Goal: Information Seeking & Learning: Learn about a topic

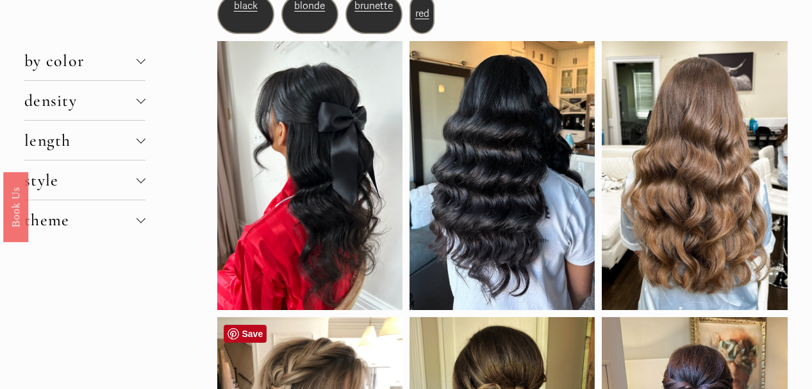
scroll to position [53, 0]
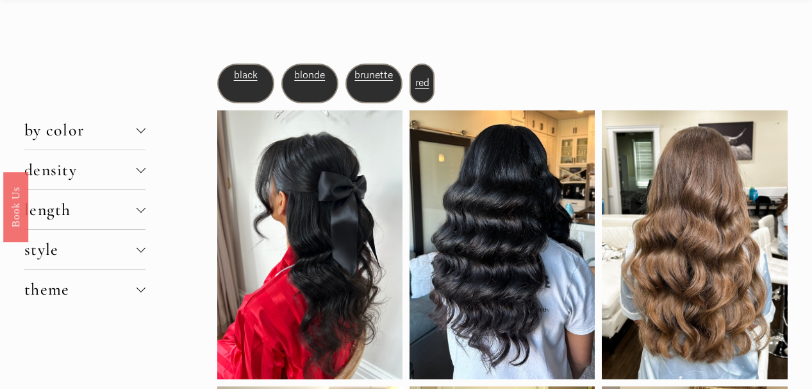
click at [141, 131] on div at bounding box center [141, 128] width 9 height 9
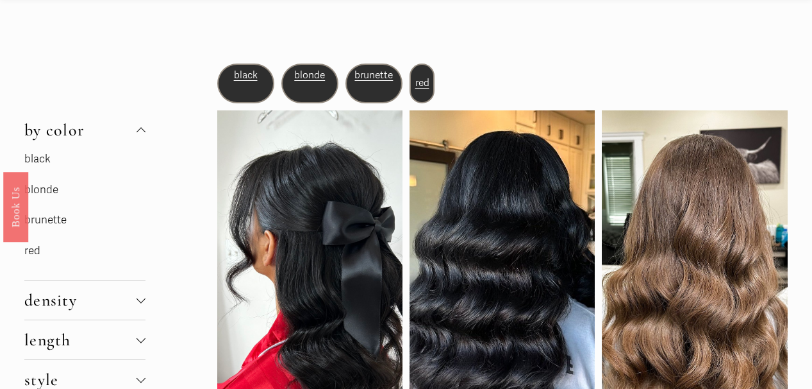
click at [59, 219] on link "brunette" at bounding box center [45, 219] width 42 height 13
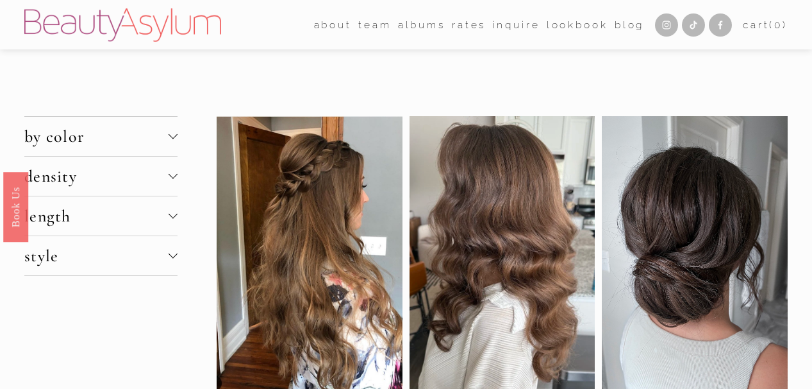
click at [173, 174] on div at bounding box center [173, 174] width 9 height 9
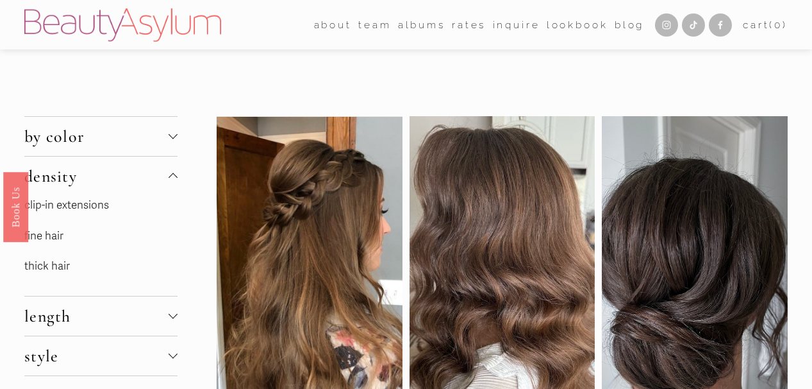
click at [51, 240] on link "fine hair" at bounding box center [43, 235] width 39 height 13
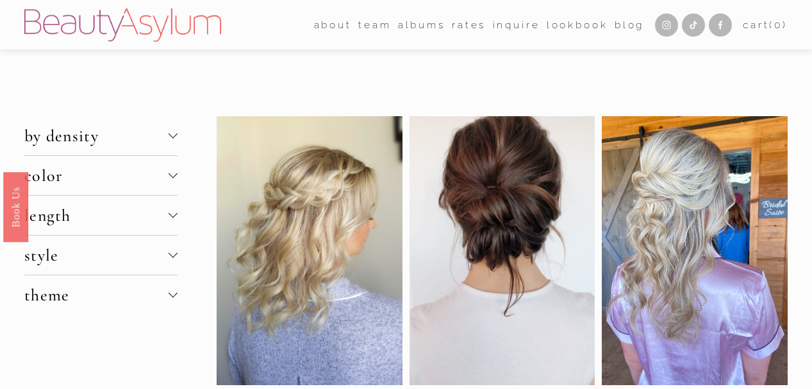
click at [175, 217] on div at bounding box center [173, 214] width 9 height 9
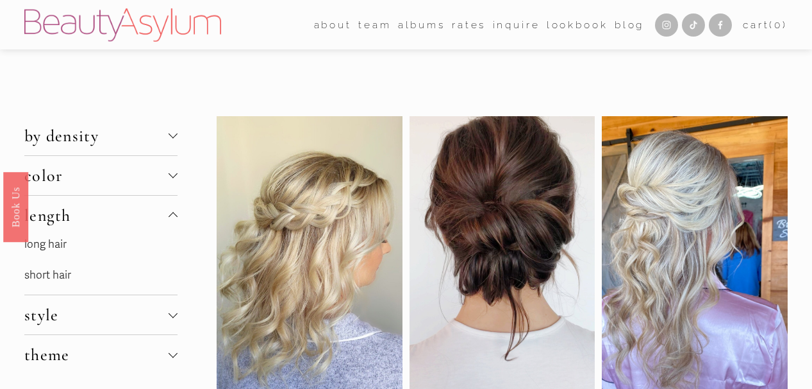
click at [63, 243] on link "long hair" at bounding box center [45, 243] width 42 height 13
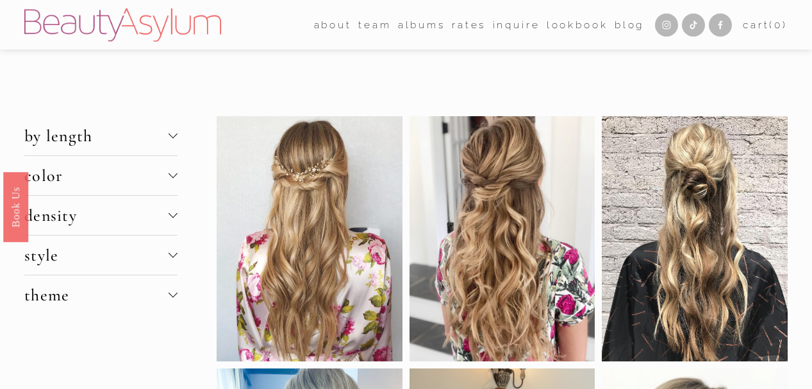
click at [172, 257] on div at bounding box center [173, 253] width 9 height 9
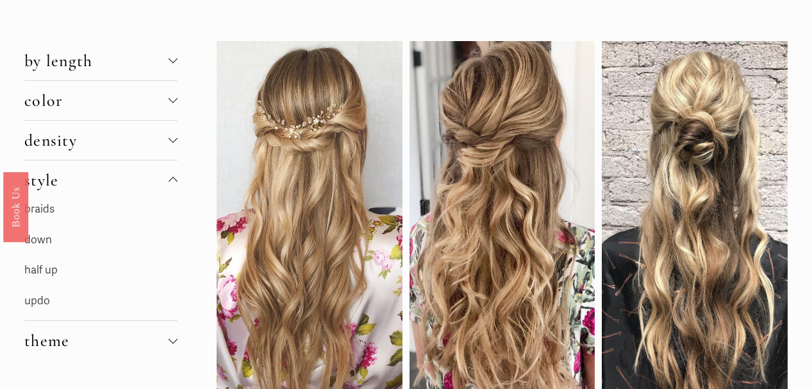
scroll to position [79, 0]
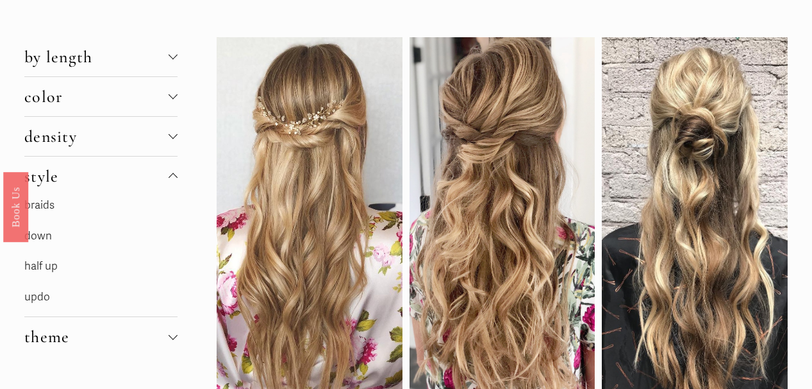
click at [173, 178] on div at bounding box center [173, 177] width 9 height 9
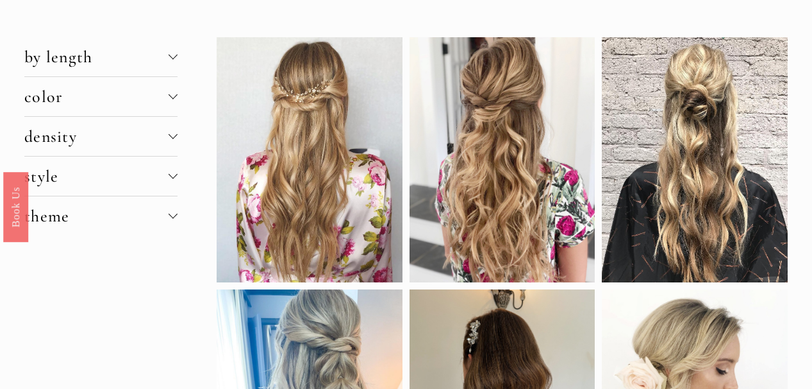
click at [173, 217] on div at bounding box center [173, 214] width 9 height 9
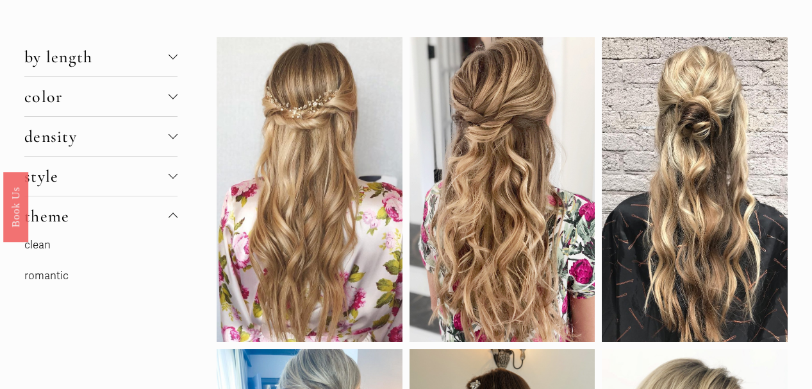
click at [174, 219] on div at bounding box center [173, 217] width 9 height 9
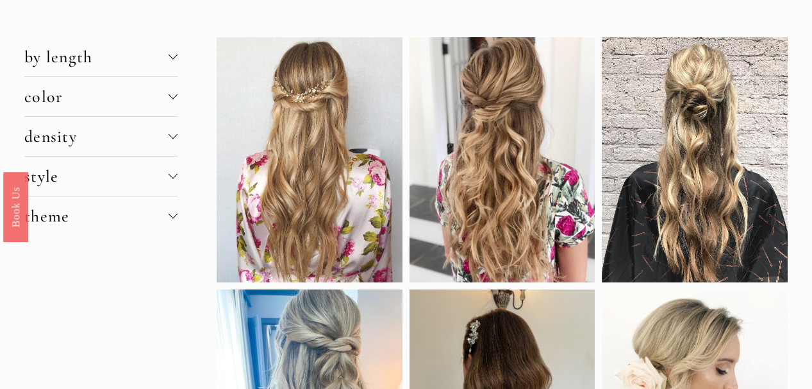
click at [174, 219] on div at bounding box center [173, 215] width 9 height 9
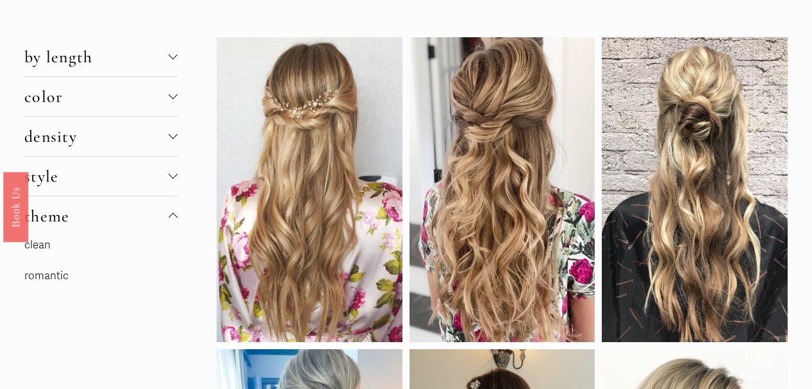
click at [130, 277] on p "romantic" at bounding box center [100, 276] width 153 height 20
click at [49, 280] on link "romantic" at bounding box center [46, 275] width 44 height 13
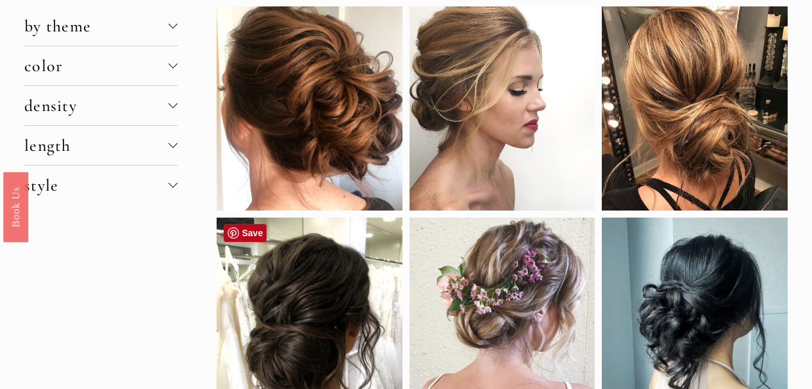
scroll to position [101, 0]
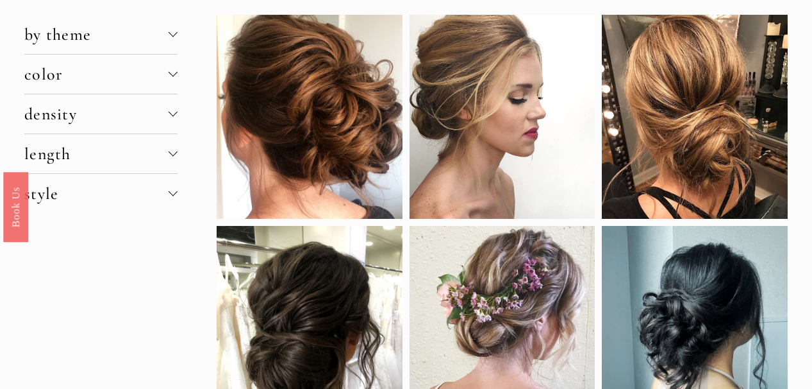
click at [173, 194] on div at bounding box center [173, 191] width 9 height 9
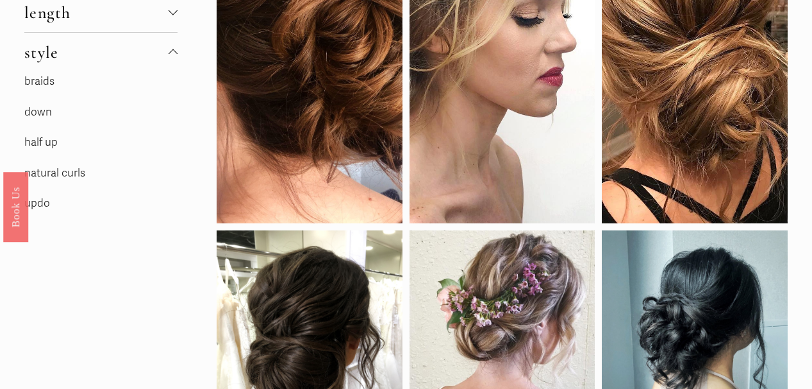
scroll to position [226, 0]
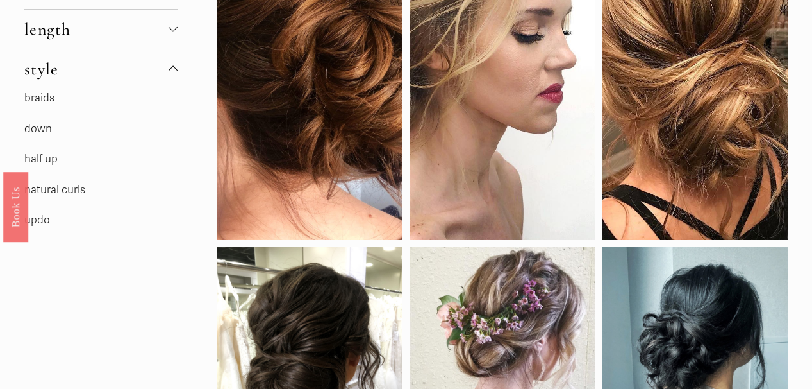
click at [174, 68] on div at bounding box center [173, 70] width 9 height 9
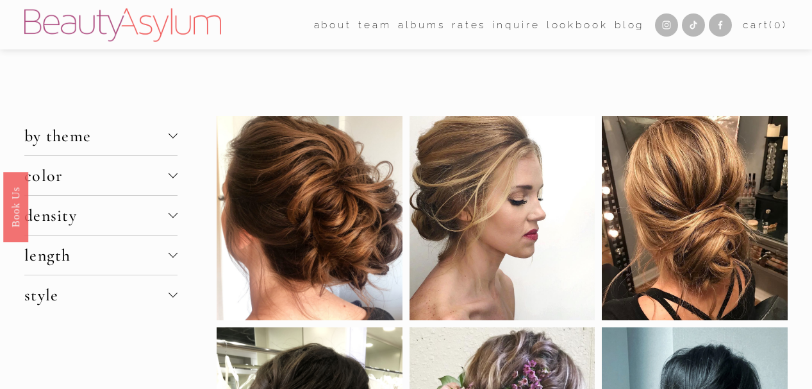
scroll to position [0, 0]
click at [171, 133] on div at bounding box center [173, 134] width 9 height 9
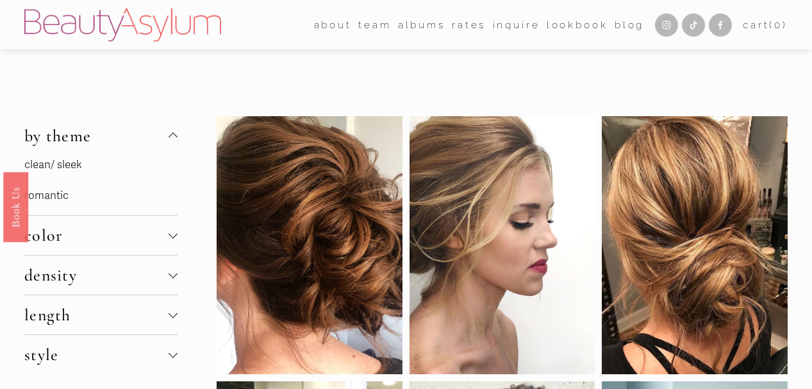
click at [55, 198] on link "romantic" at bounding box center [46, 195] width 44 height 13
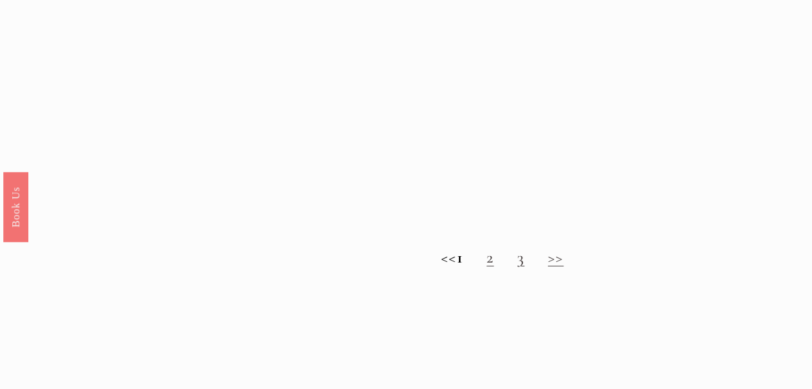
scroll to position [1104, 0]
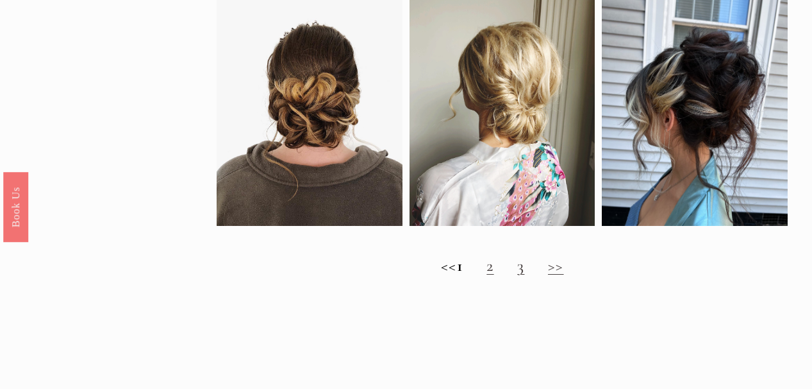
click at [494, 266] on link "2" at bounding box center [490, 265] width 7 height 20
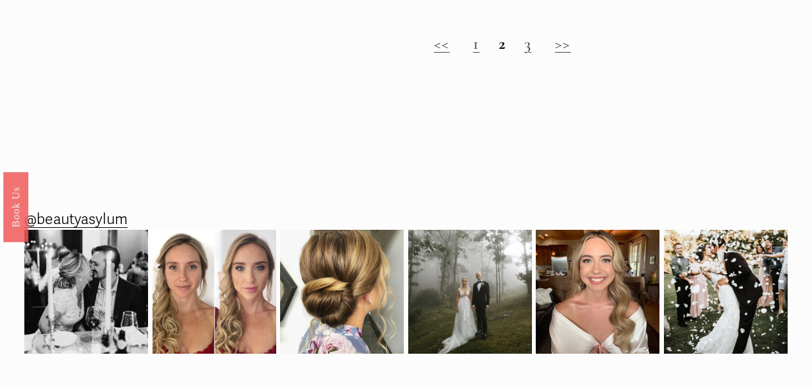
scroll to position [1295, 0]
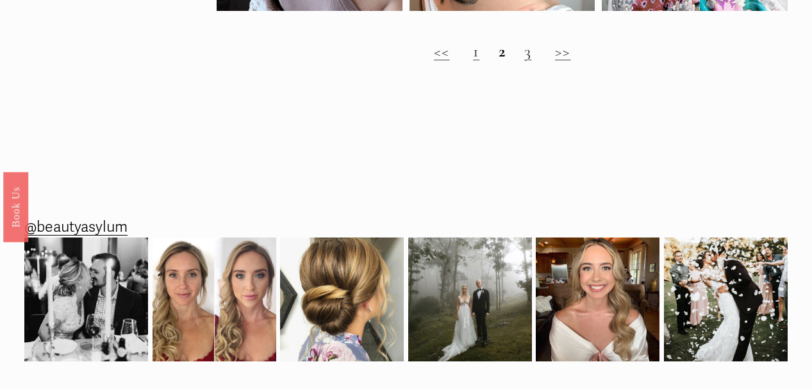
click at [528, 57] on link "3" at bounding box center [528, 51] width 7 height 20
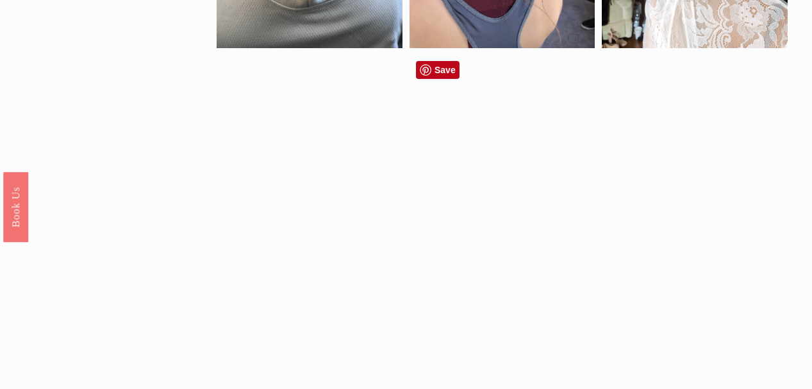
scroll to position [837, 0]
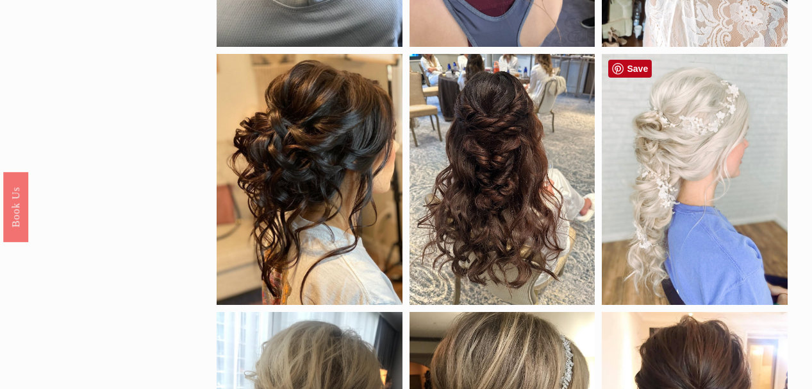
click at [677, 210] on div at bounding box center [695, 179] width 186 height 251
click at [635, 71] on link "Save" at bounding box center [631, 69] width 44 height 18
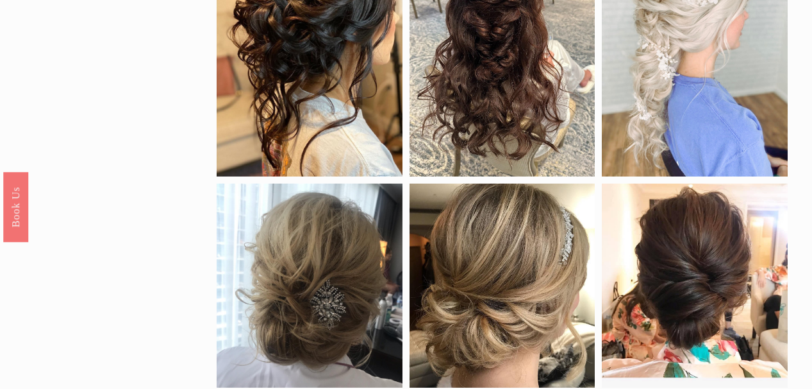
scroll to position [1115, 0]
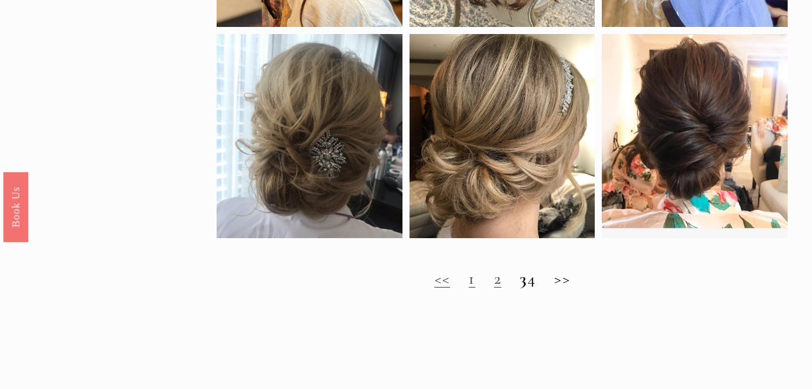
click at [541, 284] on h2 "<< 1 2 3 4 >>" at bounding box center [502, 278] width 571 height 19
click at [546, 285] on h2 "<< 1 2 3 4 >>" at bounding box center [502, 278] width 571 height 19
click at [548, 285] on h2 "<< 1 2 3 4 >>" at bounding box center [502, 278] width 571 height 19
click at [570, 285] on h2 "<< 1 2 3 4 >>" at bounding box center [502, 278] width 571 height 19
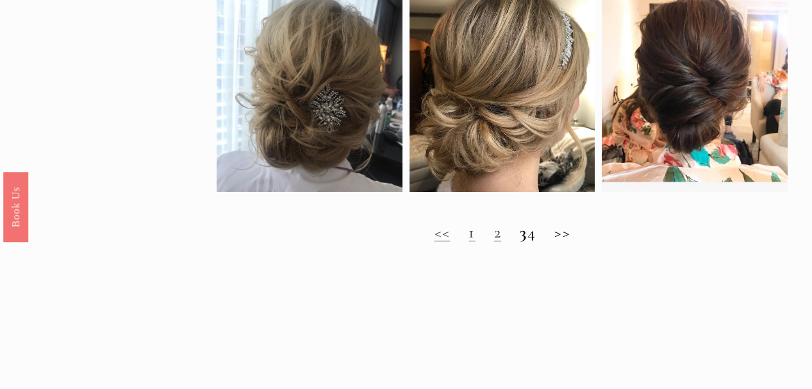
scroll to position [1143, 0]
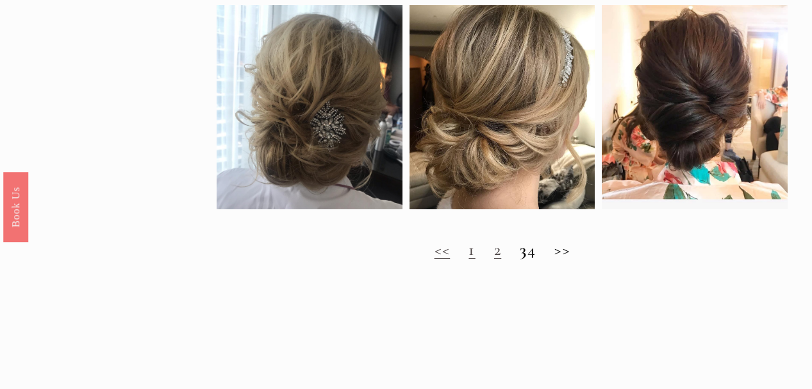
click at [571, 248] on h2 "<< 1 2 3 4 >>" at bounding box center [502, 249] width 571 height 19
click at [546, 251] on h2 "<< 1 2 3 4 >>" at bounding box center [502, 249] width 571 height 19
click at [545, 255] on h2 "<< 1 2 3 4 >>" at bounding box center [502, 249] width 571 height 19
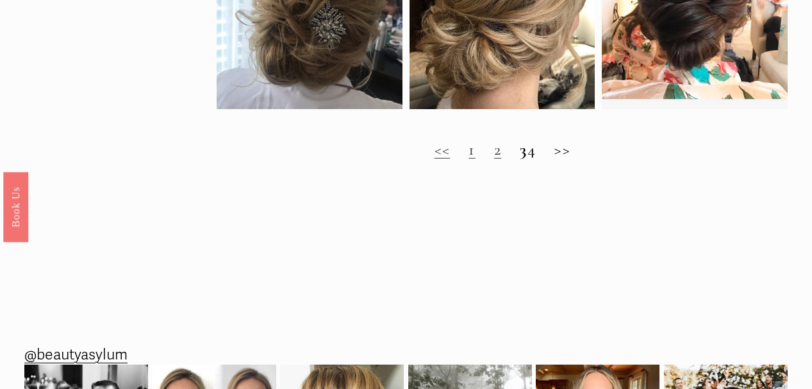
scroll to position [1237, 0]
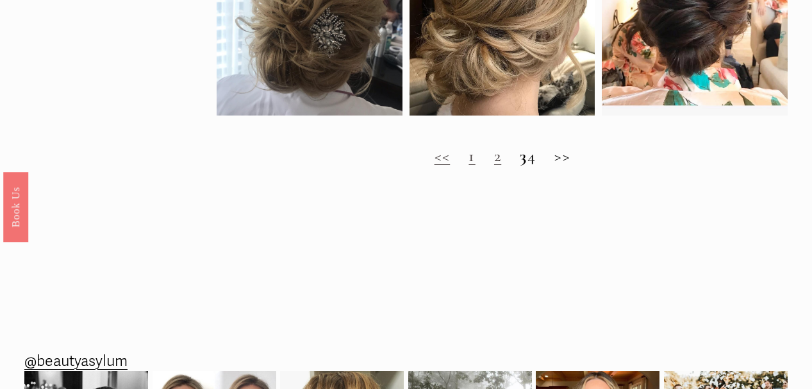
click at [578, 158] on h2 "<< 1 2 3 4 >>" at bounding box center [502, 155] width 571 height 19
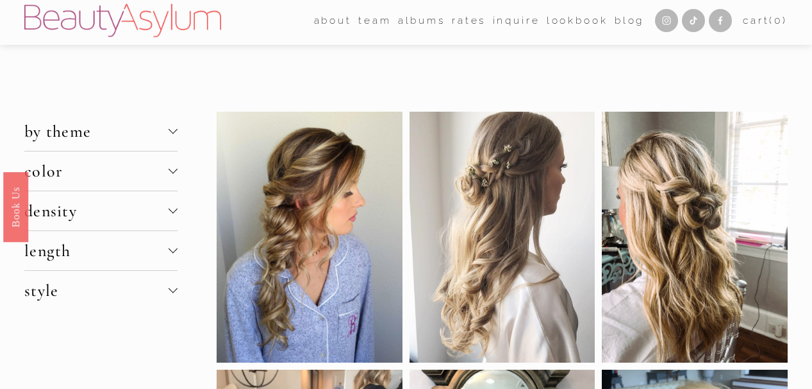
scroll to position [0, 0]
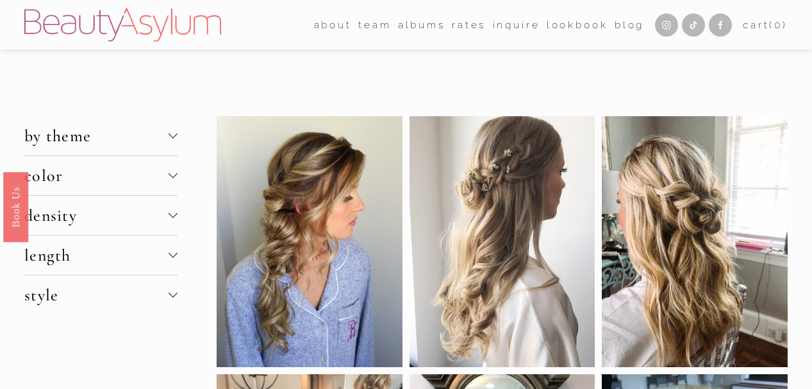
click at [137, 27] on img at bounding box center [122, 24] width 197 height 33
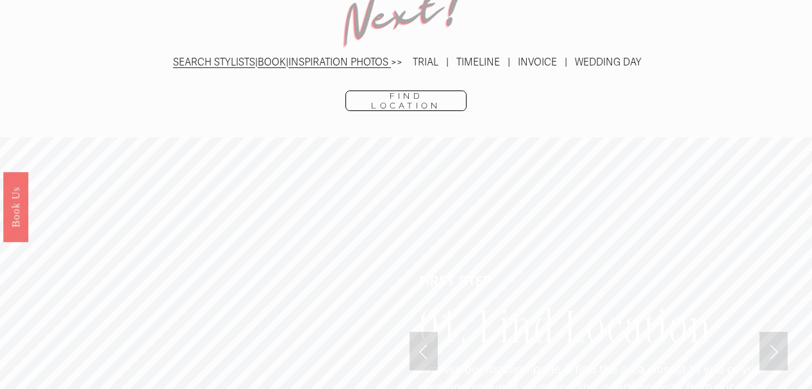
scroll to position [2670, 0]
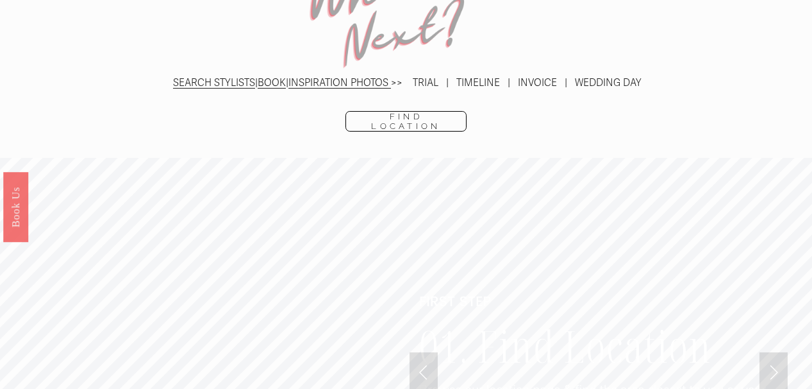
click at [339, 77] on link "INSPIRATION PHOTOS" at bounding box center [339, 83] width 100 height 12
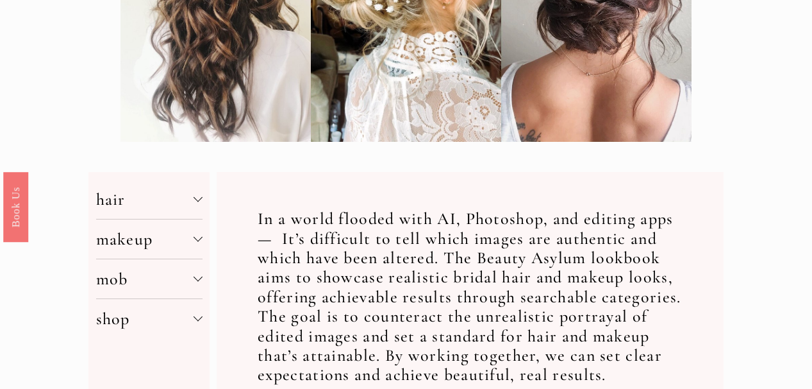
scroll to position [316, 0]
click at [198, 201] on div at bounding box center [198, 198] width 9 height 9
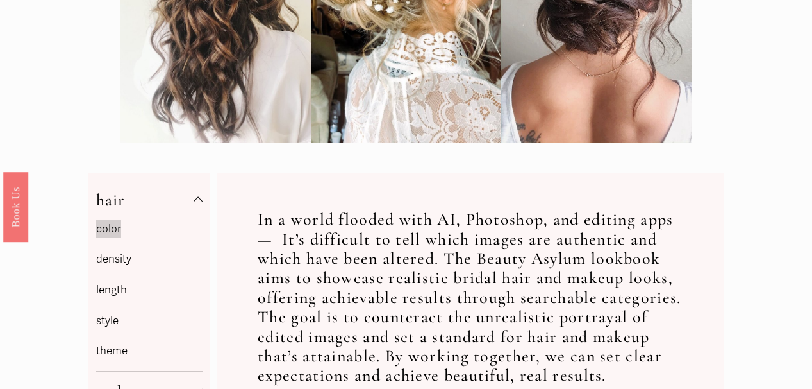
click at [115, 258] on link "density" at bounding box center [113, 258] width 35 height 13
click at [197, 239] on div at bounding box center [198, 237] width 9 height 9
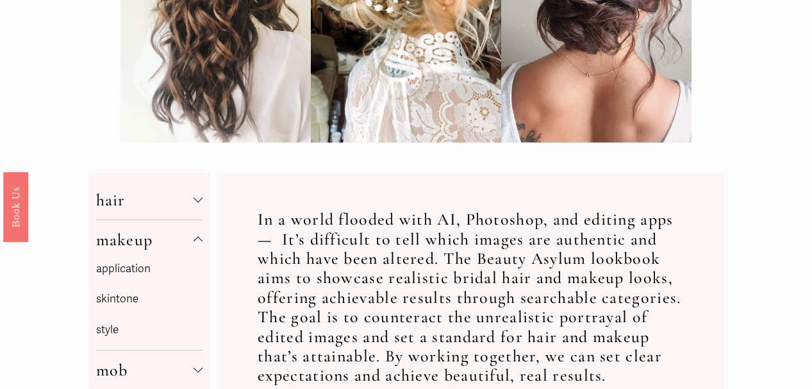
click at [197, 239] on div at bounding box center [198, 241] width 9 height 9
click at [198, 276] on div at bounding box center [198, 277] width 9 height 9
click at [198, 276] on div at bounding box center [198, 280] width 9 height 9
click at [198, 198] on div at bounding box center [198, 198] width 9 height 9
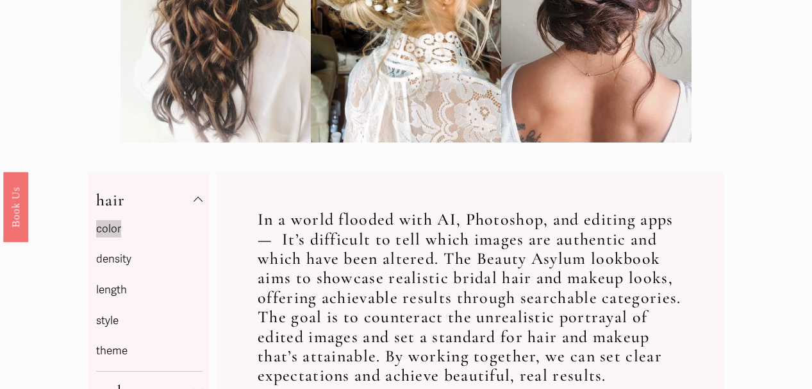
click at [126, 256] on link "density" at bounding box center [113, 258] width 35 height 13
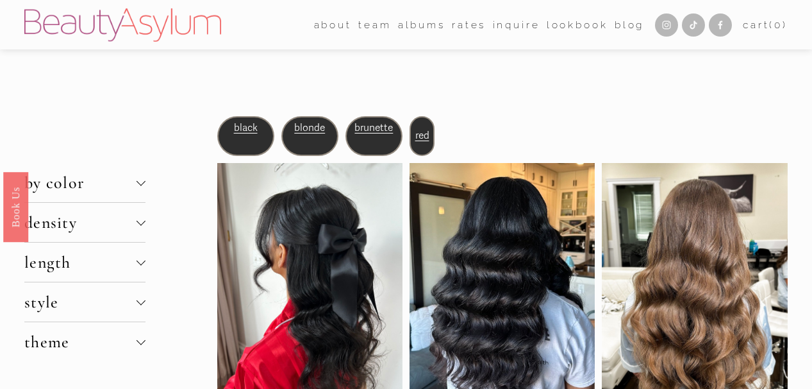
click at [139, 223] on div at bounding box center [141, 220] width 9 height 9
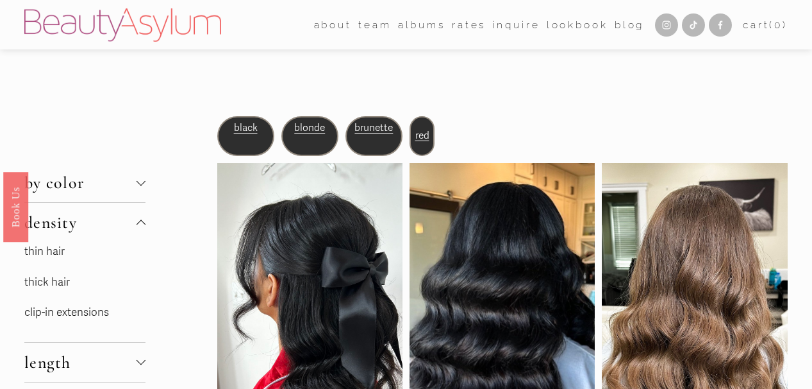
click at [49, 253] on link "thin hair" at bounding box center [44, 250] width 40 height 13
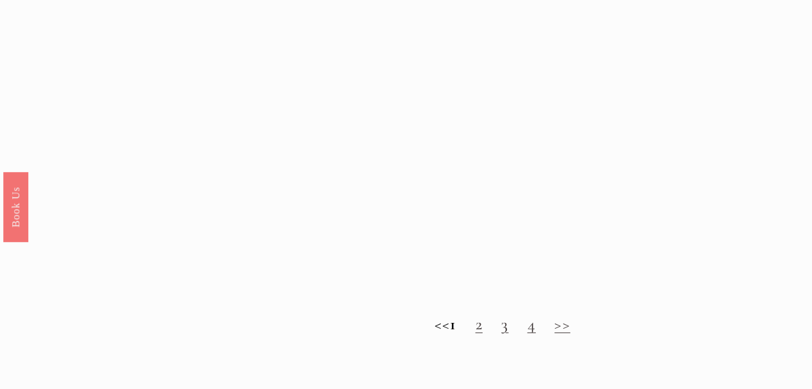
scroll to position [1101, 0]
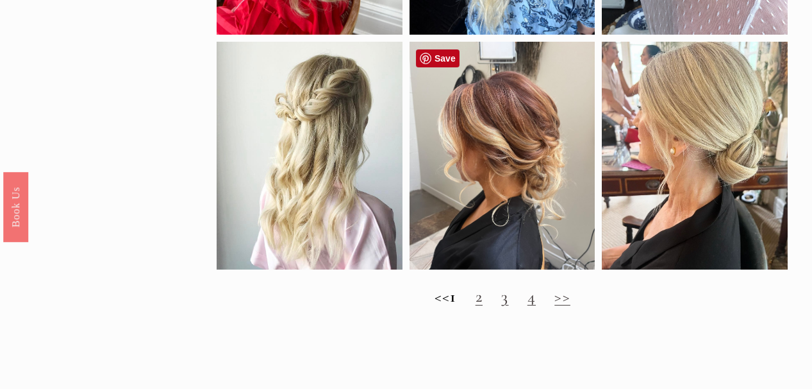
click at [504, 167] on div at bounding box center [503, 156] width 186 height 228
click at [483, 299] on link "2" at bounding box center [479, 296] width 7 height 20
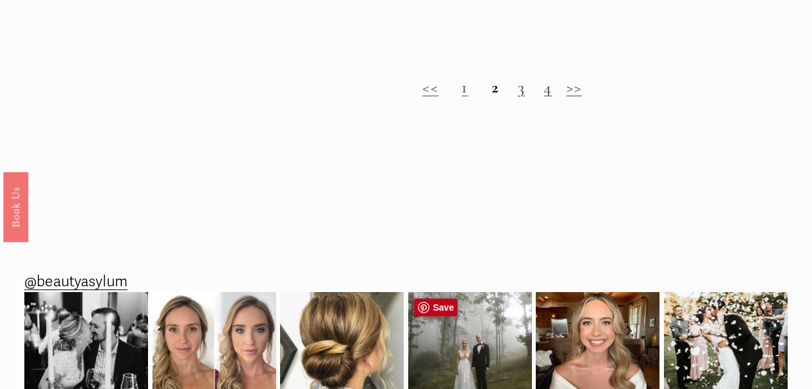
scroll to position [1228, 0]
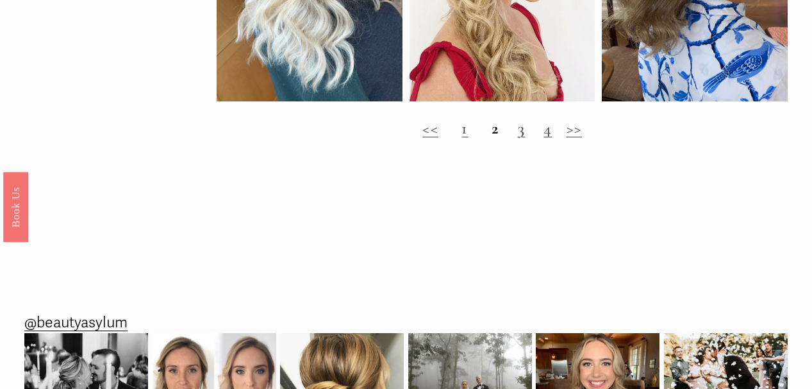
click at [521, 126] on link "3" at bounding box center [521, 128] width 7 height 20
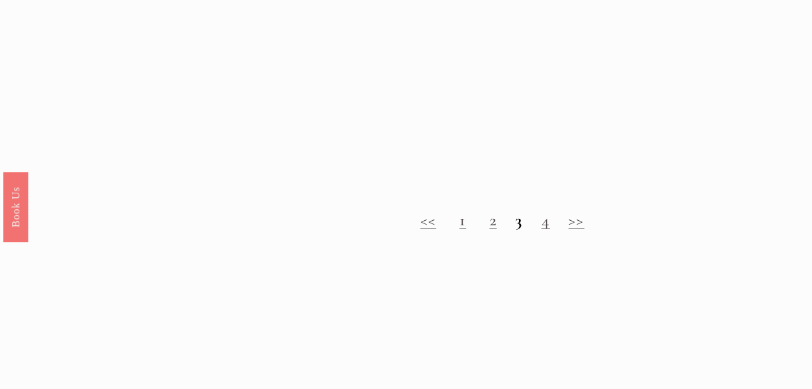
scroll to position [1097, 0]
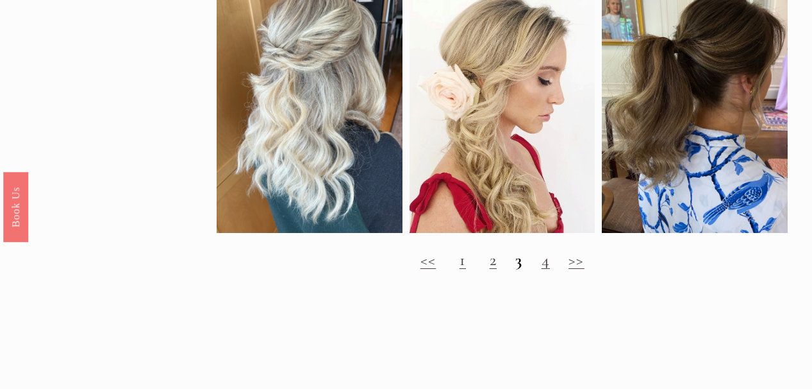
click at [546, 264] on link "4" at bounding box center [546, 259] width 8 height 20
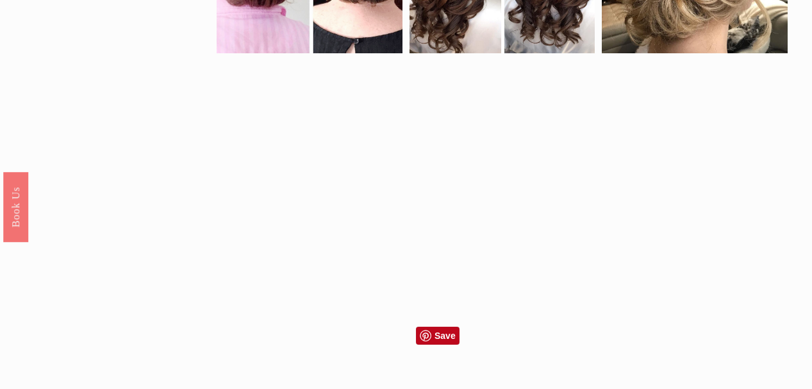
scroll to position [1101, 0]
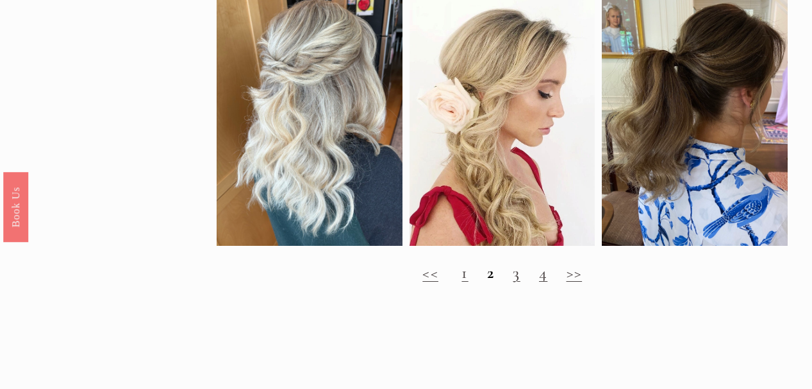
click at [546, 278] on link "4" at bounding box center [543, 272] width 8 height 20
